Goal: Find specific page/section: Find specific page/section

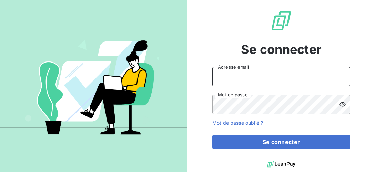
click at [253, 80] on input "Adresse email" at bounding box center [282, 76] width 138 height 19
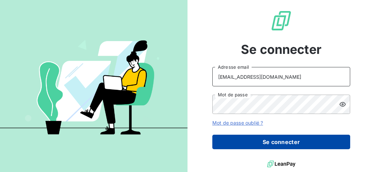
type input "[EMAIL_ADDRESS][DOMAIN_NAME]"
click at [277, 145] on button "Se connecter" at bounding box center [282, 142] width 138 height 14
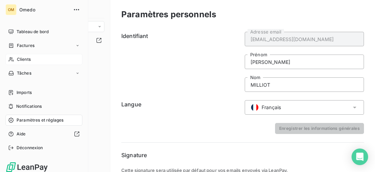
click at [21, 60] on span "Clients" at bounding box center [24, 59] width 14 height 6
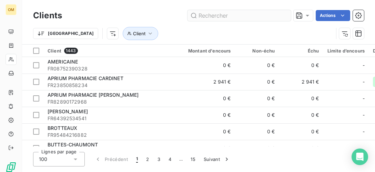
click at [235, 13] on input "text" at bounding box center [240, 15] width 104 height 11
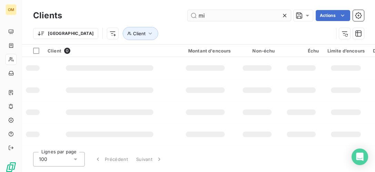
type input "m"
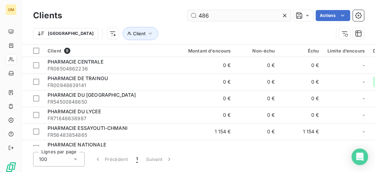
drag, startPoint x: 212, startPoint y: 14, endPoint x: 195, endPoint y: 10, distance: 18.1
click at [195, 10] on input "486" at bounding box center [240, 15] width 104 height 11
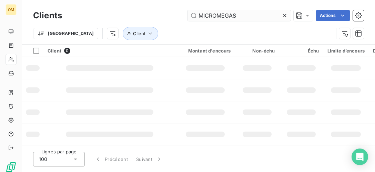
type input "MICROMEGAS"
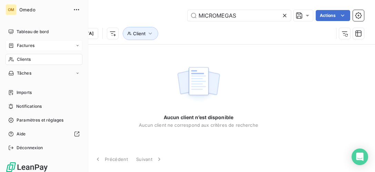
click at [29, 48] on span "Factures" at bounding box center [26, 45] width 18 height 6
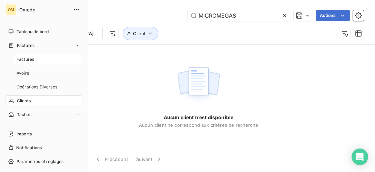
click at [32, 59] on span "Factures" at bounding box center [26, 59] width 18 height 6
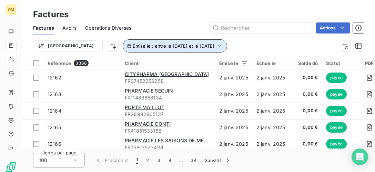
click at [216, 46] on icon "button" at bounding box center [219, 45] width 7 height 7
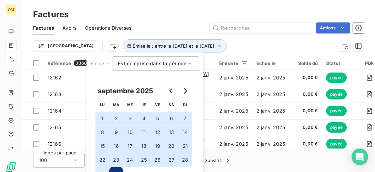
drag, startPoint x: 255, startPoint y: 48, endPoint x: 258, endPoint y: 40, distance: 8.5
click at [255, 48] on div "Trier Émise le : entre le [DATE] et le [DATE]" at bounding box center [183, 45] width 301 height 13
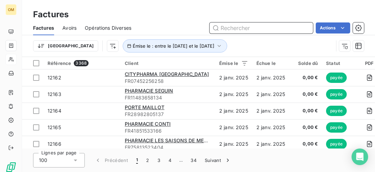
click at [255, 28] on input "text" at bounding box center [262, 27] width 104 height 11
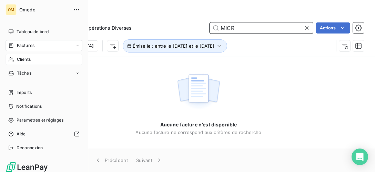
type input "MICR"
click at [32, 59] on div "Clients" at bounding box center [44, 59] width 77 height 11
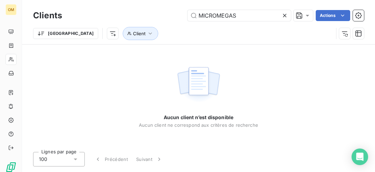
click at [286, 15] on icon at bounding box center [285, 15] width 7 height 7
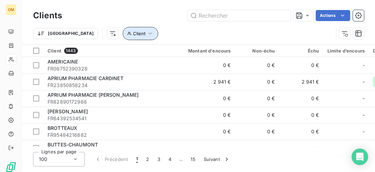
click at [147, 35] on icon "button" at bounding box center [150, 33] width 7 height 7
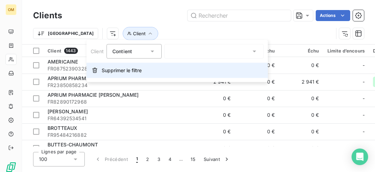
click at [120, 73] on span "Supprimer le filtre" at bounding box center [122, 70] width 40 height 7
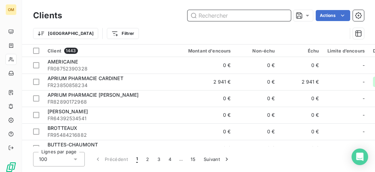
click at [225, 16] on input "text" at bounding box center [240, 15] width 104 height 11
paste input "[CREDIT_CARD_NUMBER]"
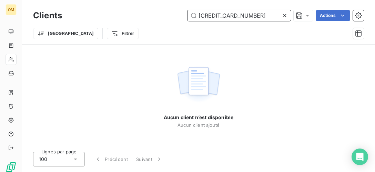
click at [211, 15] on input "[CREDIT_CARD_NUMBER]" at bounding box center [240, 15] width 104 height 11
click at [220, 16] on input "[CREDIT_CARD_NUMBER]" at bounding box center [240, 15] width 104 height 11
click at [229, 16] on input "824451223 00013" at bounding box center [240, 15] width 104 height 11
drag, startPoint x: 246, startPoint y: 16, endPoint x: 229, endPoint y: 16, distance: 16.9
click at [229, 16] on input "[CREDIT_CARD_NUMBER]" at bounding box center [240, 15] width 104 height 11
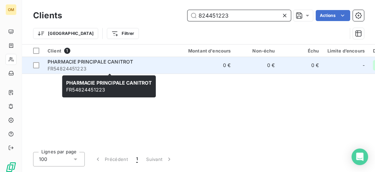
type input "824451223"
click at [117, 62] on span "PHARMACIE PRINCIPALE CANITROT" at bounding box center [91, 62] width 86 height 6
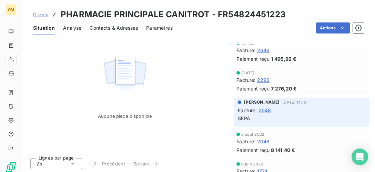
scroll to position [820, 0]
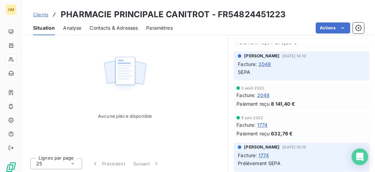
click at [115, 26] on span "Contacts & Adresses" at bounding box center [114, 27] width 48 height 7
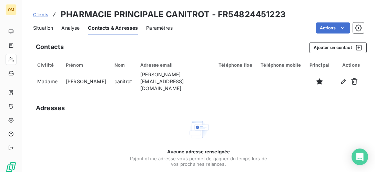
click at [77, 27] on span "Analyse" at bounding box center [70, 27] width 18 height 7
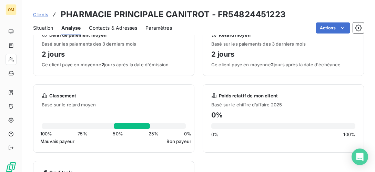
scroll to position [35, 0]
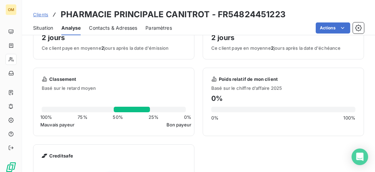
click at [165, 30] on span "Paramètres" at bounding box center [159, 27] width 27 height 7
